Goal: Transaction & Acquisition: Purchase product/service

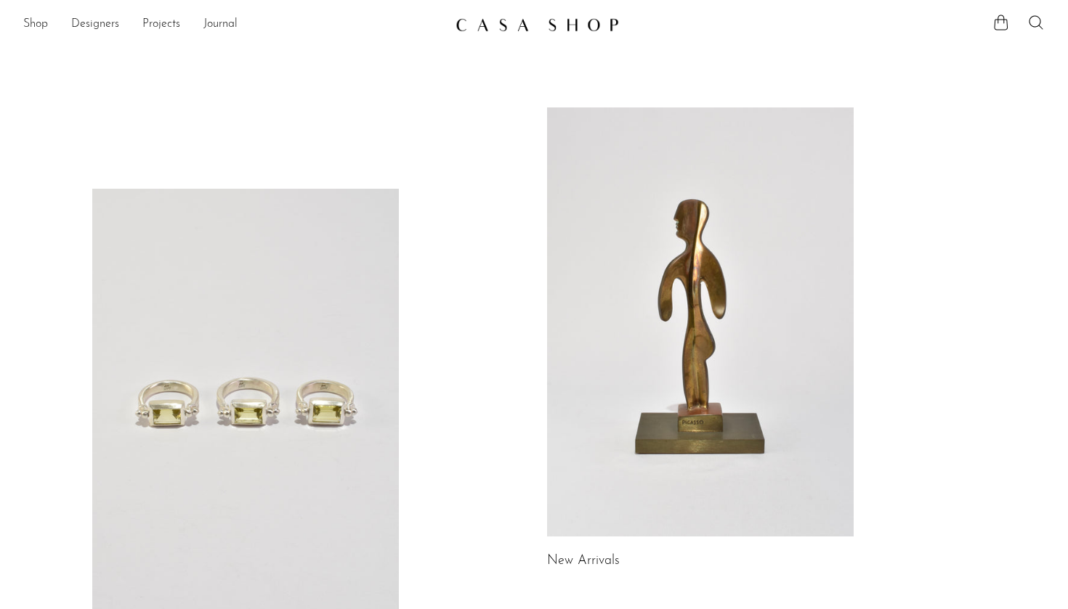
scroll to position [-1, 0]
click at [185, 351] on link at bounding box center [245, 403] width 306 height 429
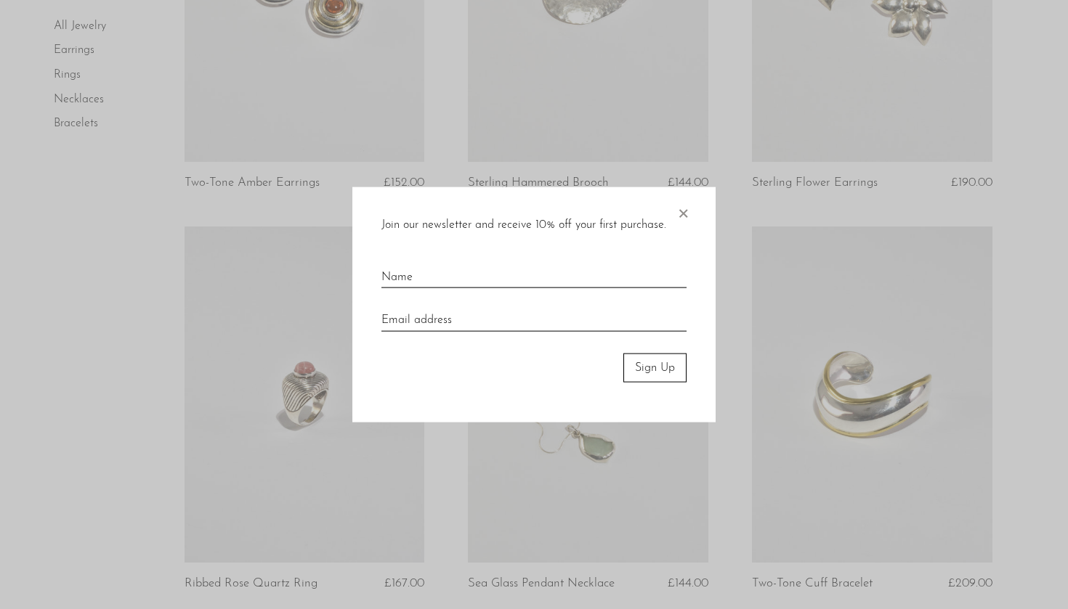
scroll to position [1174, 0]
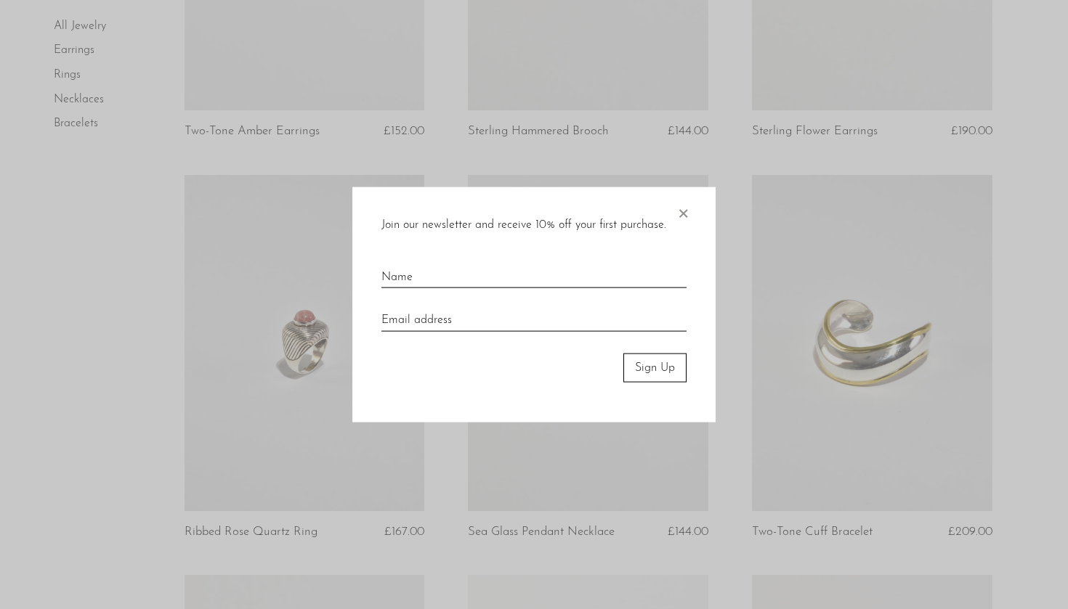
click at [678, 212] on span "×" at bounding box center [682, 210] width 15 height 46
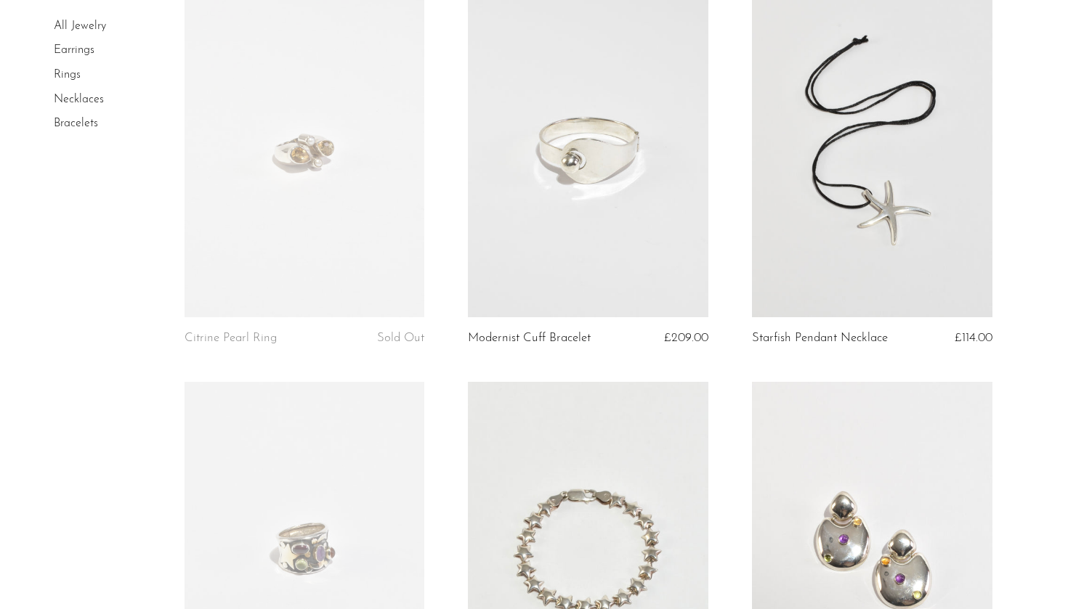
scroll to position [2571, 0]
click at [675, 209] on link at bounding box center [588, 148] width 240 height 336
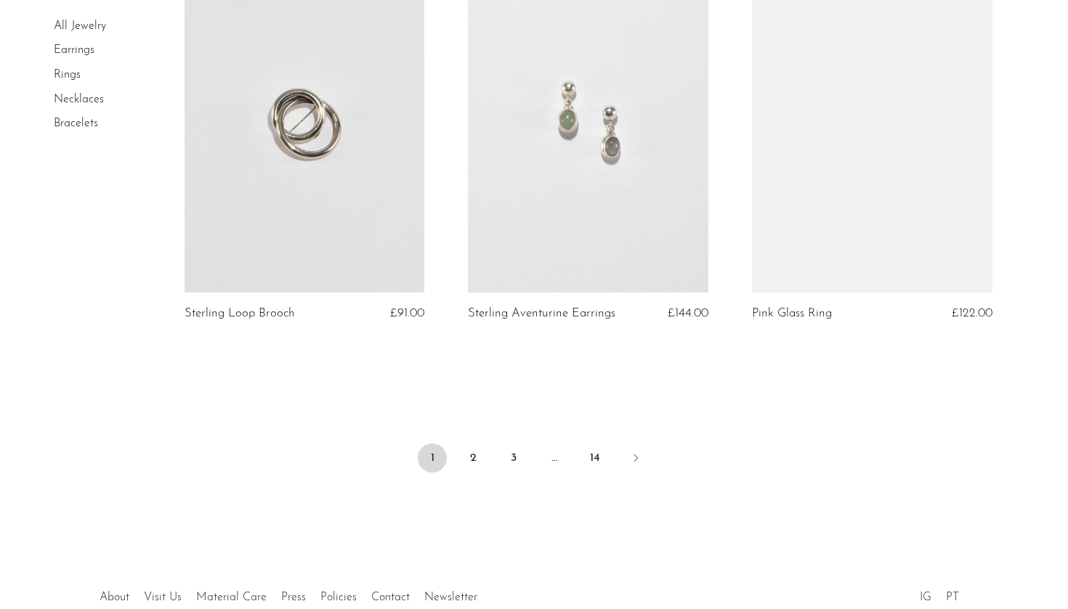
scroll to position [4660, 0]
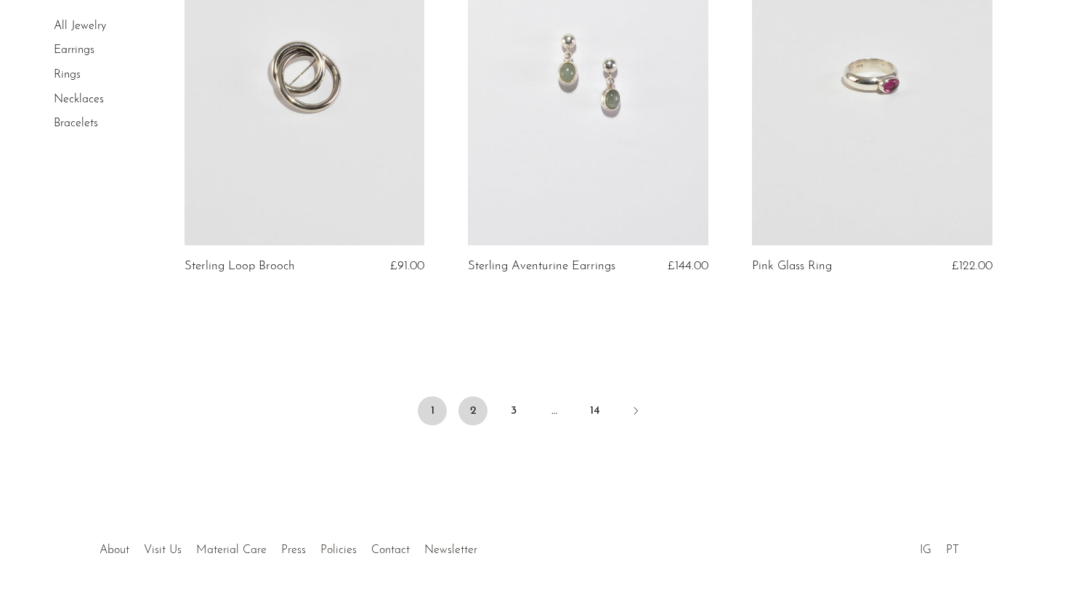
click at [462, 397] on link "2" at bounding box center [472, 411] width 29 height 29
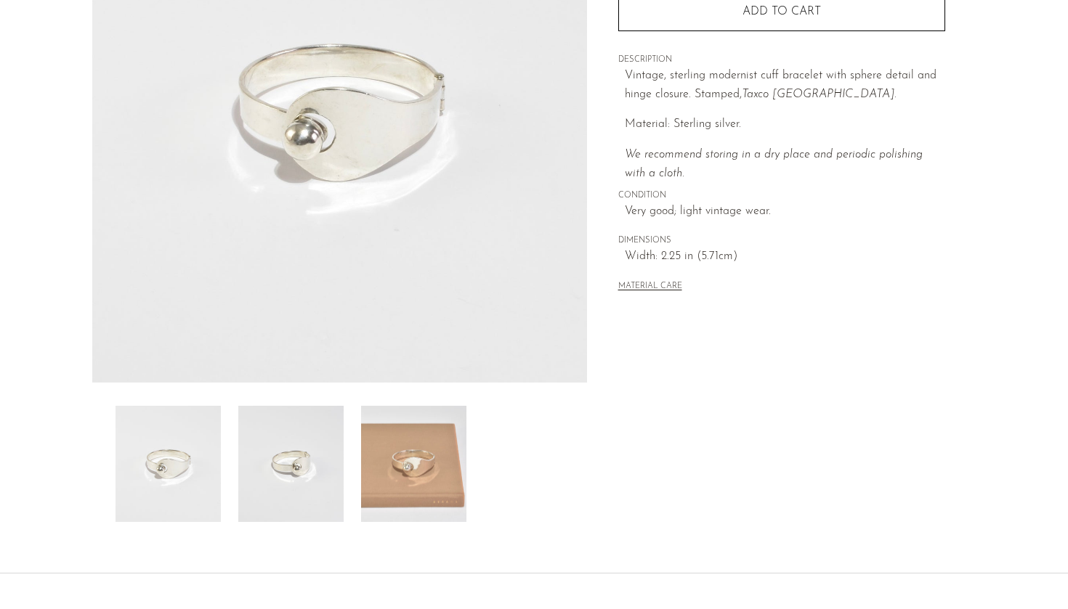
click at [415, 491] on img at bounding box center [413, 464] width 105 height 116
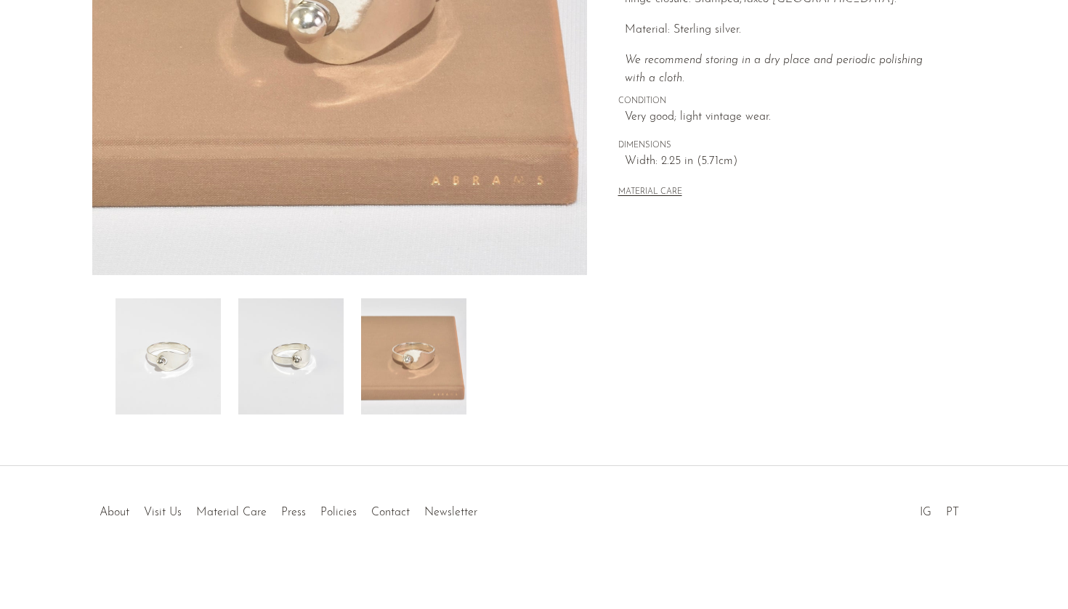
scroll to position [336, 0]
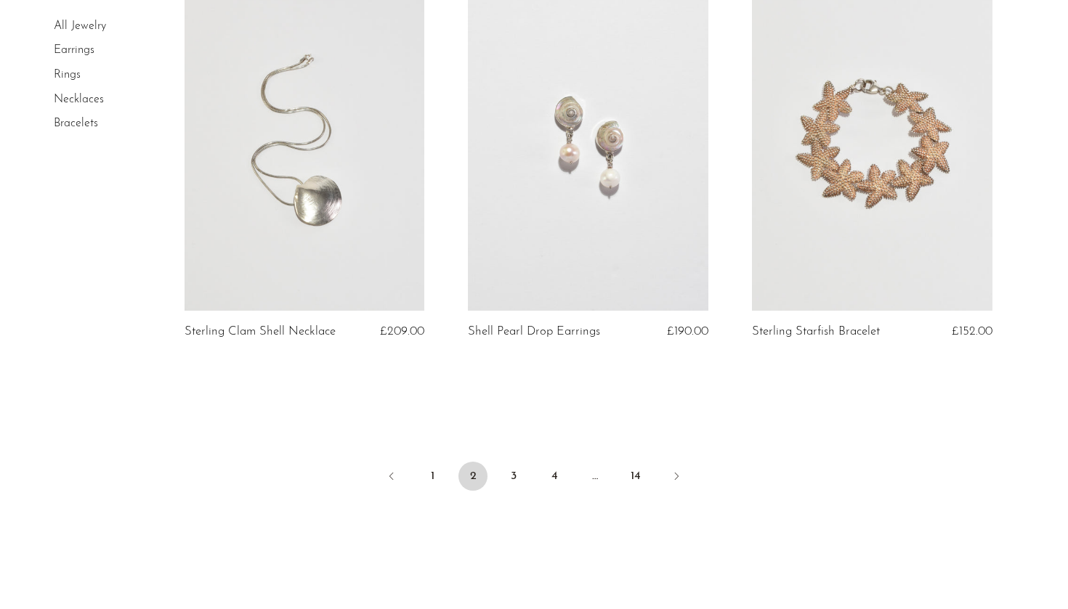
scroll to position [4669, 0]
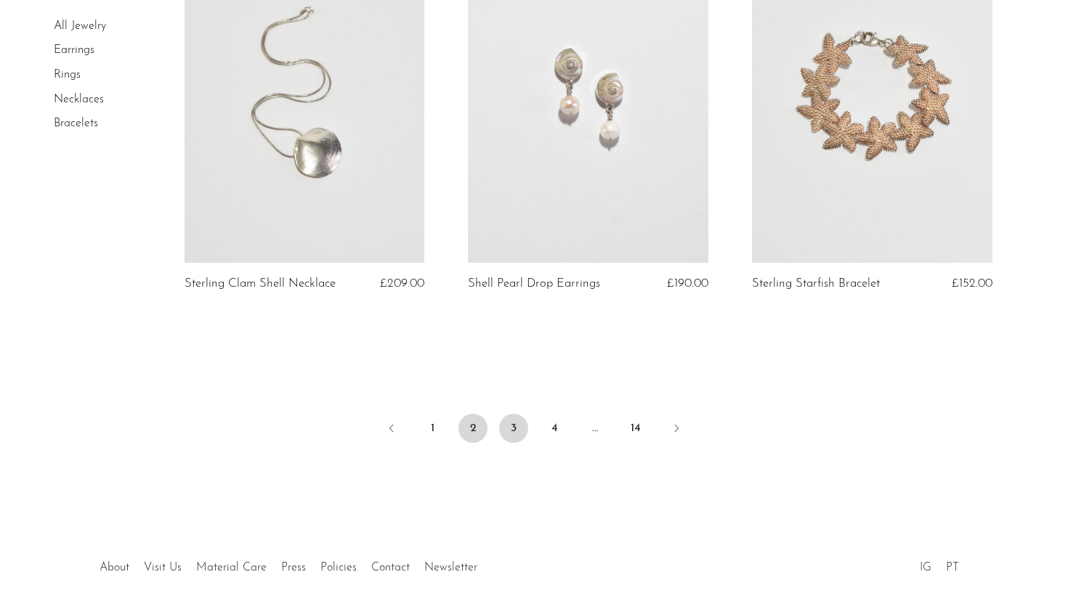
click at [511, 432] on link "3" at bounding box center [513, 428] width 29 height 29
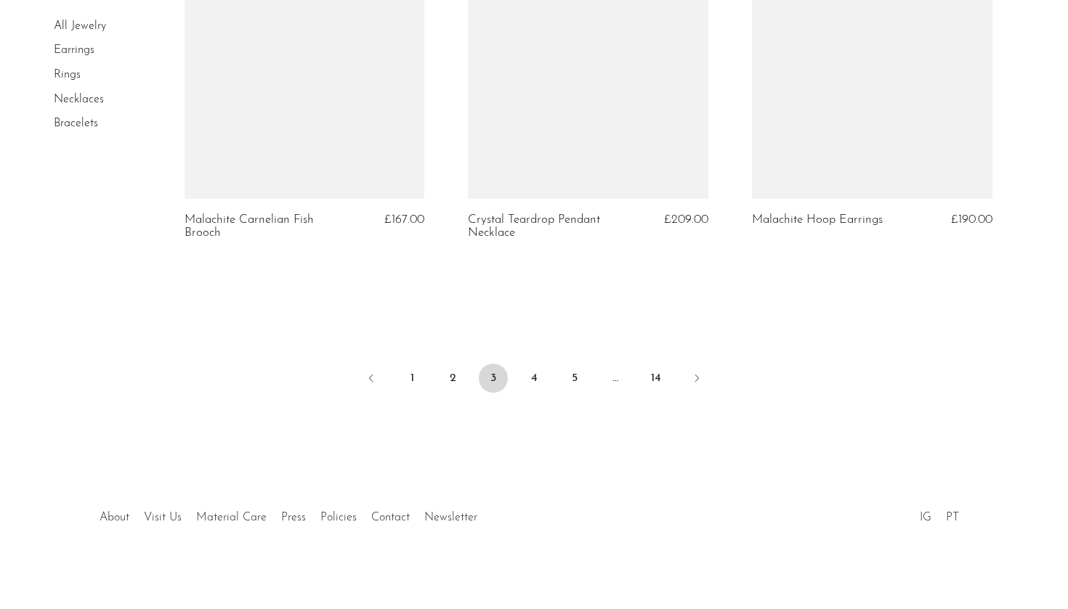
scroll to position [4758, 0]
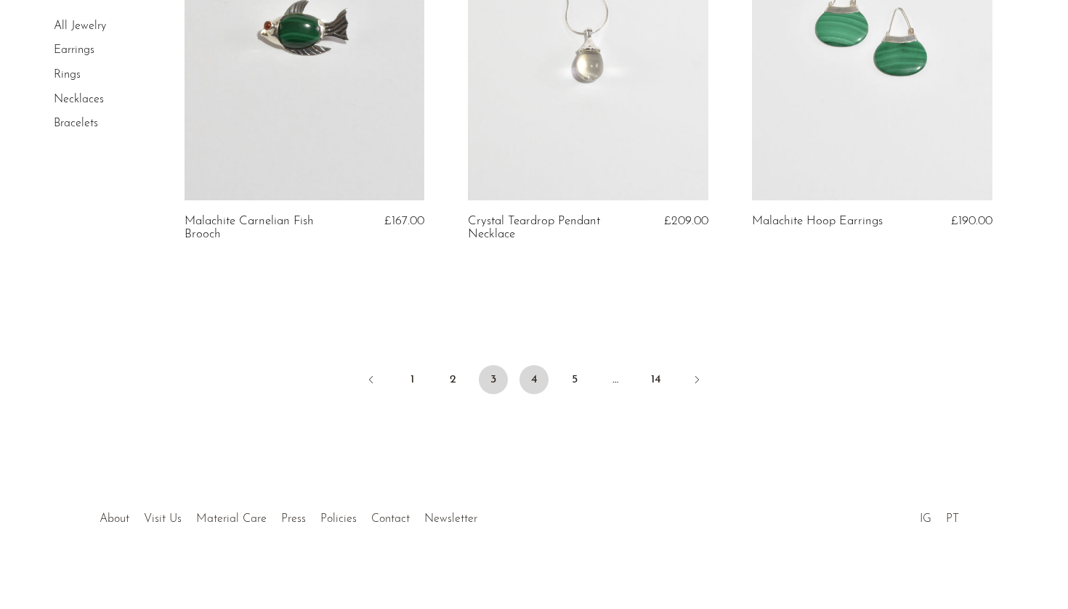
click at [535, 377] on link "4" at bounding box center [533, 379] width 29 height 29
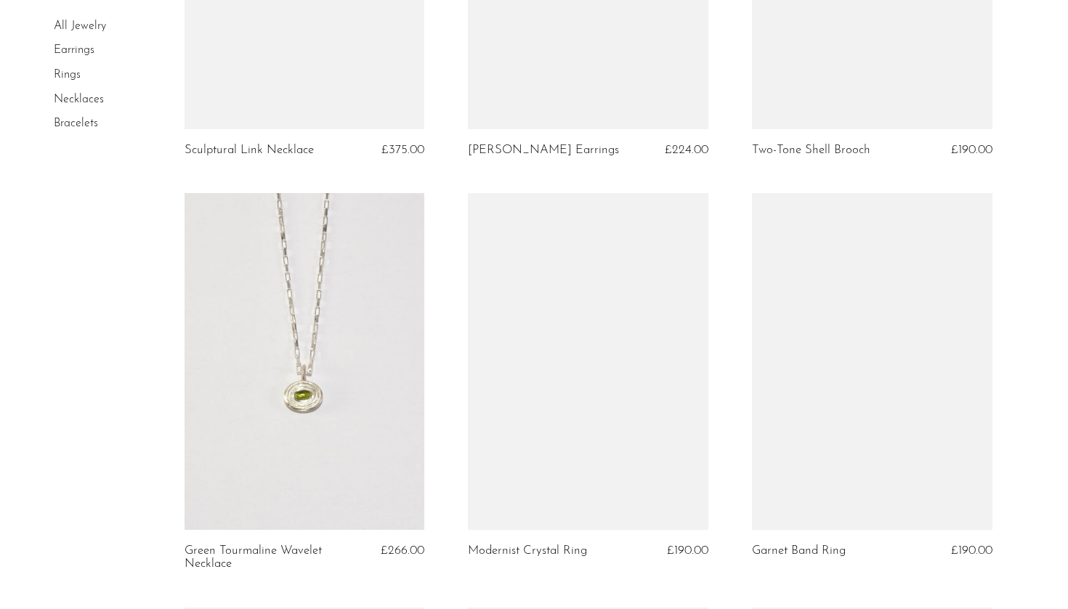
scroll to position [3539, 0]
